Goal: Browse casually

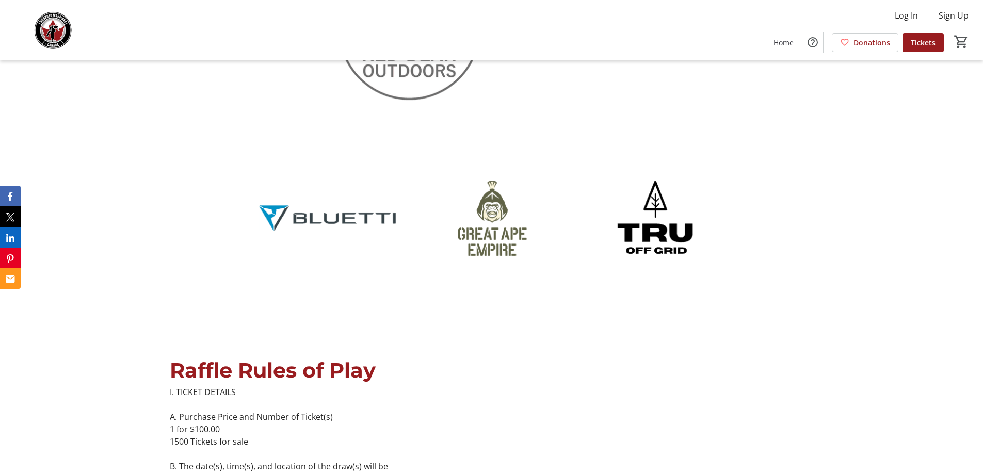
scroll to position [1961, 0]
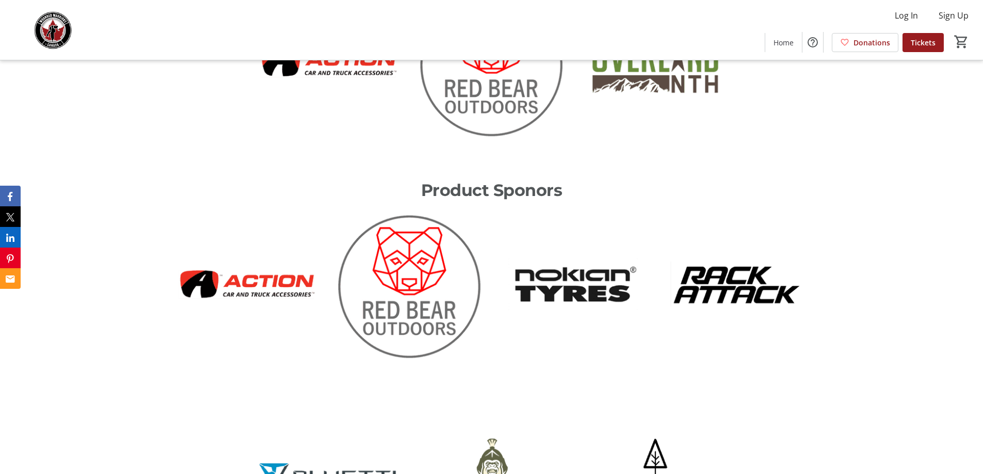
click at [567, 290] on img at bounding box center [573, 286] width 151 height 151
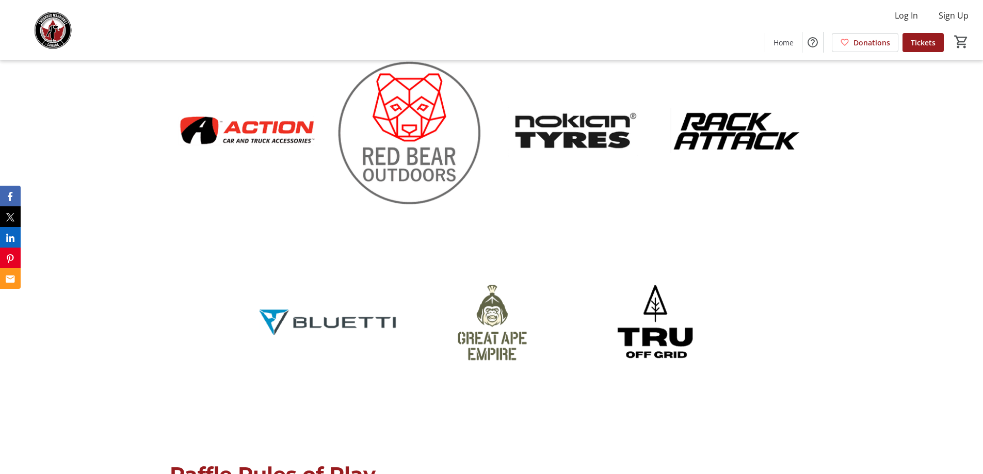
scroll to position [2116, 0]
click at [734, 133] on img at bounding box center [737, 131] width 151 height 151
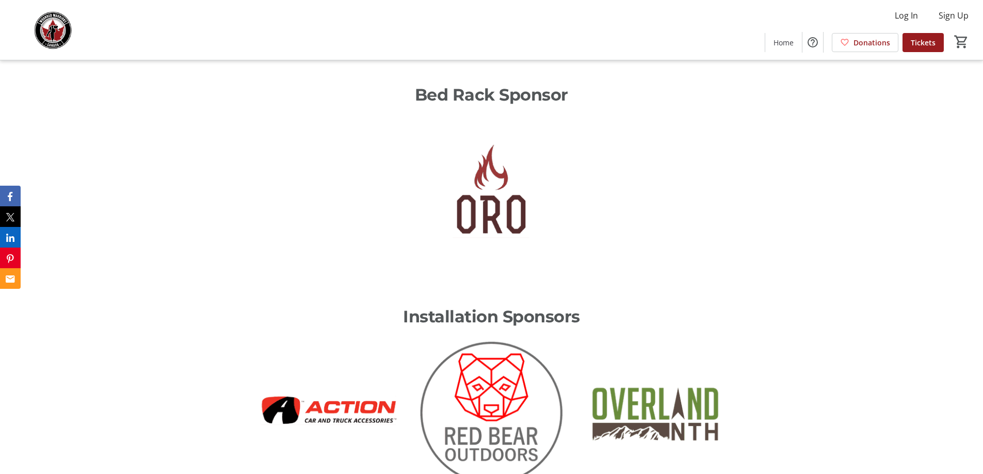
scroll to position [1703, 0]
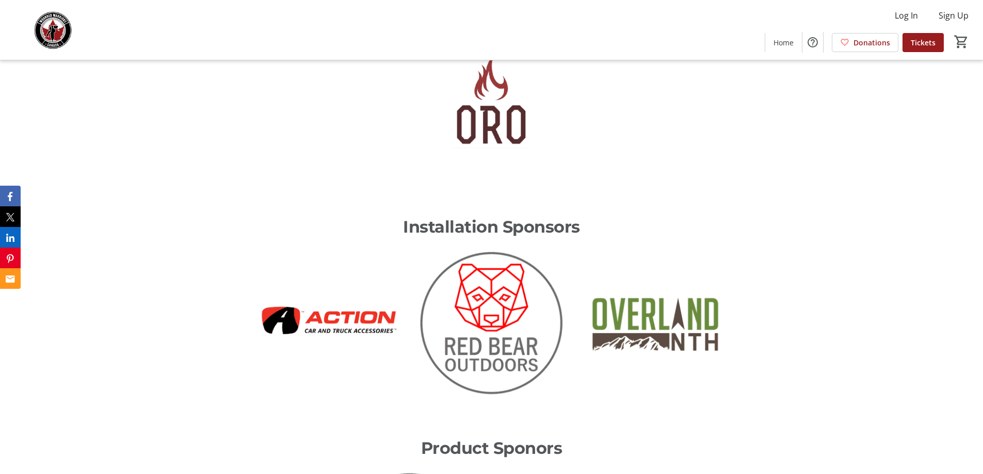
click at [494, 126] on img at bounding box center [491, 101] width 151 height 151
click at [323, 323] on img at bounding box center [327, 323] width 151 height 151
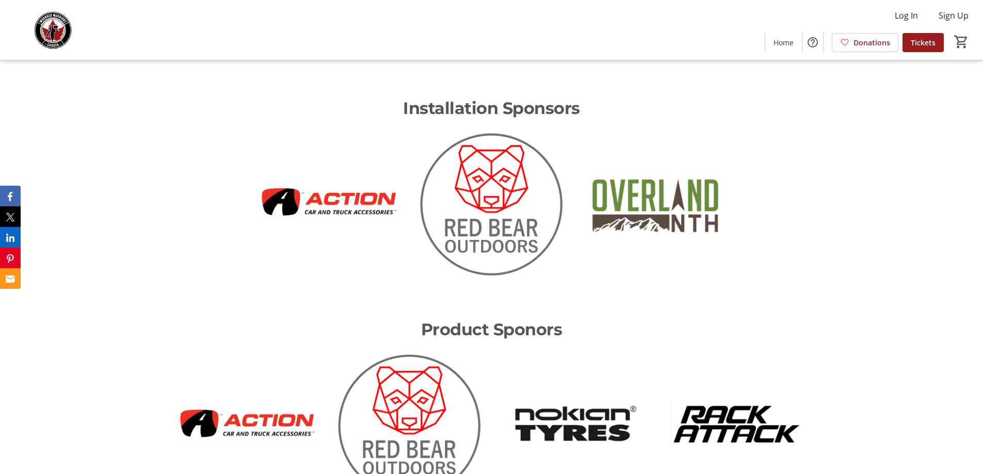
scroll to position [1858, 0]
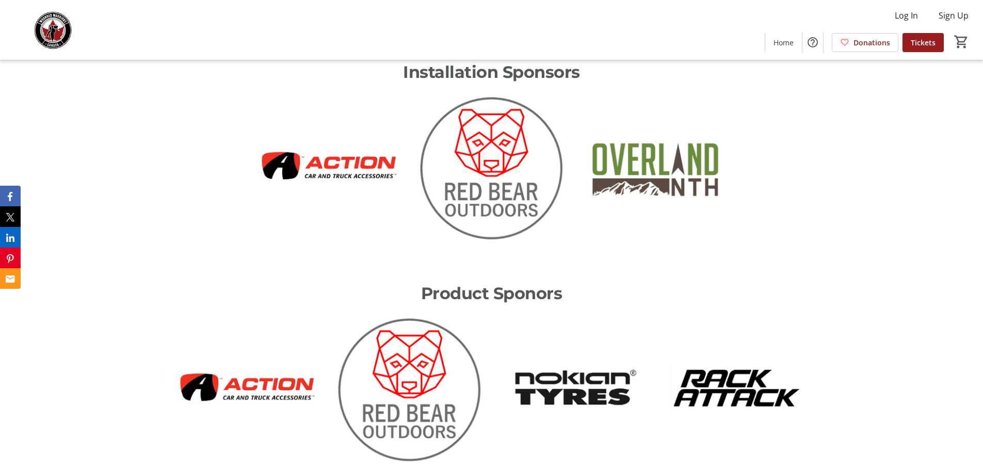
click at [488, 162] on img at bounding box center [491, 168] width 151 height 151
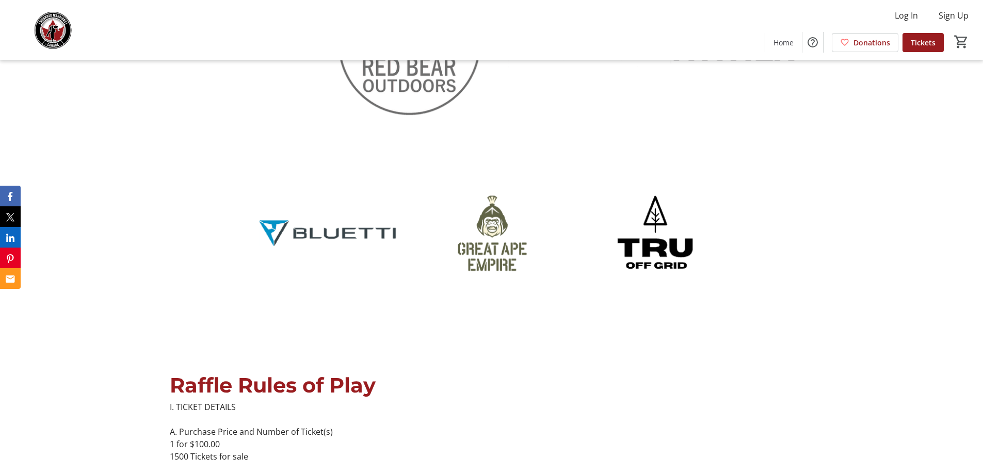
scroll to position [2220, 0]
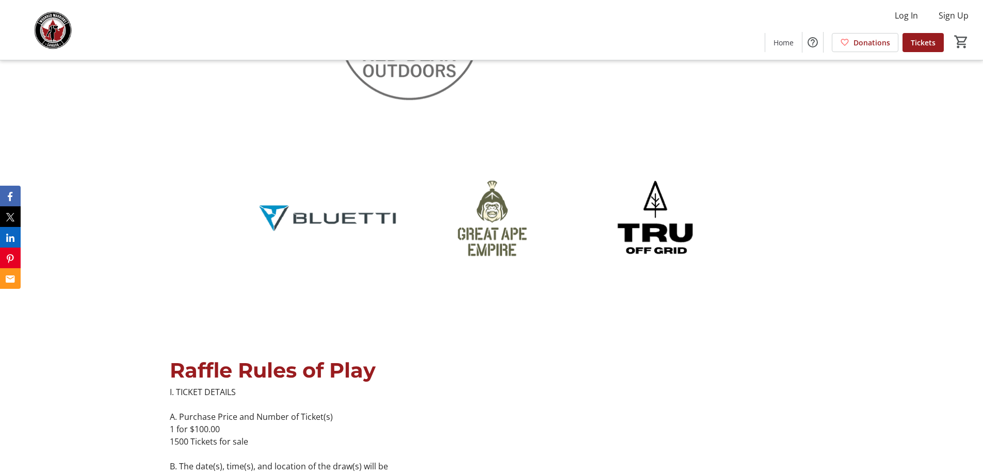
click at [366, 217] on img at bounding box center [327, 217] width 151 height 151
click at [493, 228] on img at bounding box center [491, 217] width 151 height 151
click at [649, 215] on img at bounding box center [655, 217] width 151 height 151
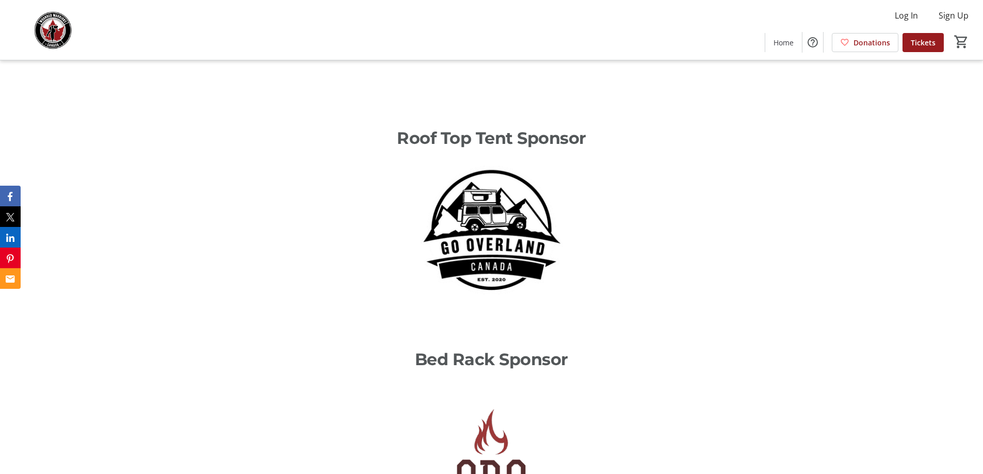
scroll to position [1342, 0]
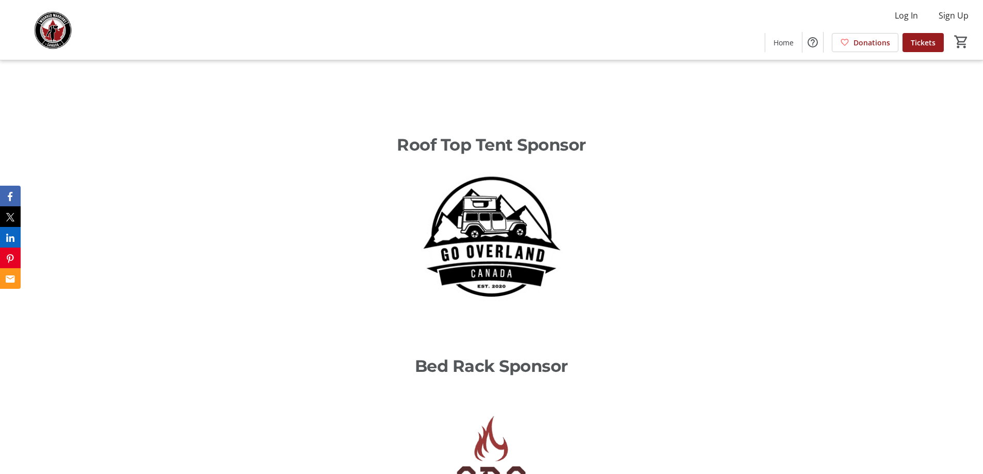
click at [471, 230] on img at bounding box center [491, 241] width 151 height 151
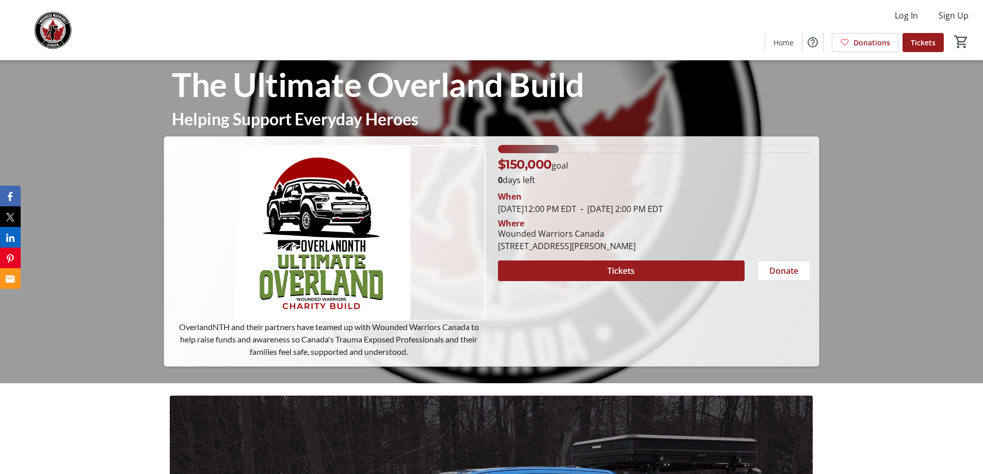
scroll to position [0, 0]
